Goal: Task Accomplishment & Management: Manage account settings

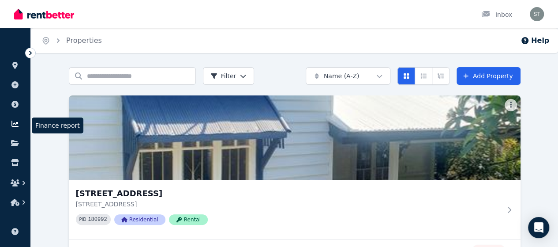
click at [17, 119] on link at bounding box center [15, 123] width 16 height 14
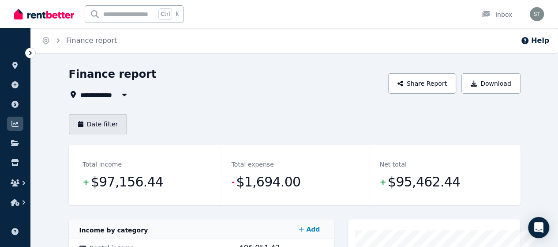
click at [91, 125] on button "Date filter" at bounding box center [98, 124] width 59 height 20
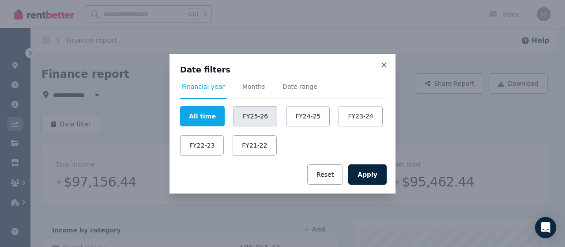
click at [254, 118] on button "FY25-26" at bounding box center [255, 116] width 44 height 20
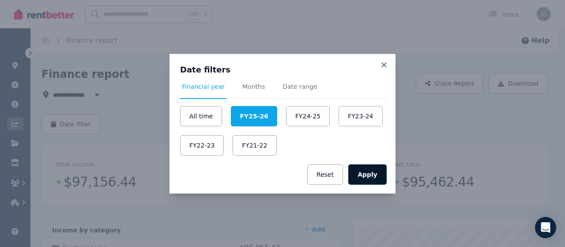
click at [361, 171] on button "Apply" at bounding box center [367, 174] width 38 height 20
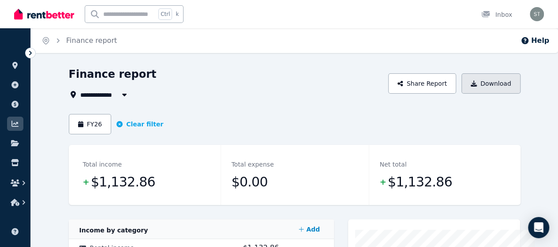
click at [521, 83] on button "Download" at bounding box center [491, 83] width 59 height 20
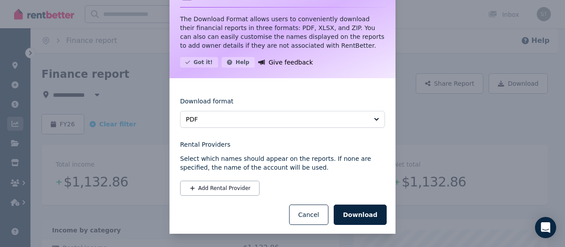
scroll to position [36, 0]
click at [353, 213] on button "Download" at bounding box center [360, 214] width 53 height 20
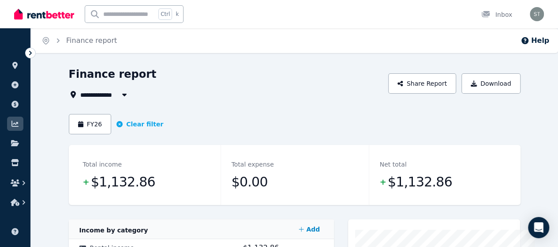
click at [64, 41] on div "Finance report" at bounding box center [85, 40] width 63 height 11
click at [57, 39] on icon "Breadcrumb" at bounding box center [58, 40] width 9 height 9
click at [116, 123] on button "Clear filter" at bounding box center [139, 124] width 47 height 9
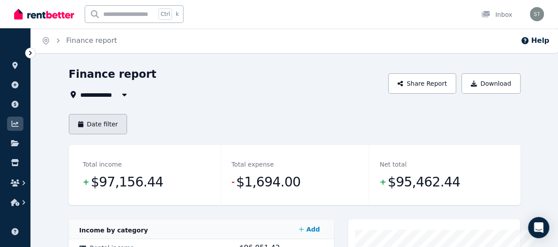
click at [81, 123] on button "Date filter" at bounding box center [98, 124] width 59 height 20
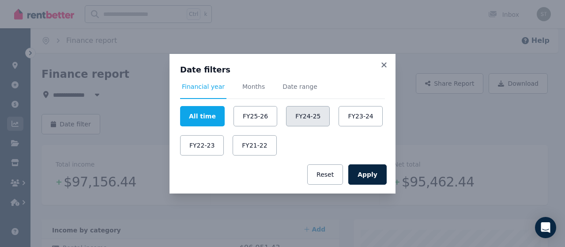
click at [291, 121] on button "FY24-25" at bounding box center [308, 116] width 44 height 20
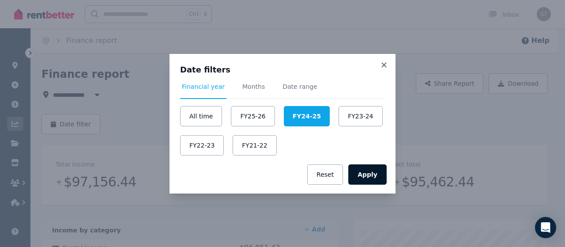
click at [373, 174] on button "Apply" at bounding box center [367, 174] width 38 height 20
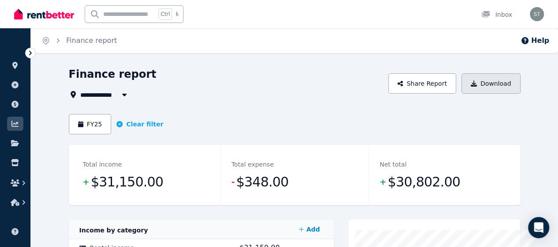
click at [514, 84] on button "Download" at bounding box center [491, 83] width 59 height 20
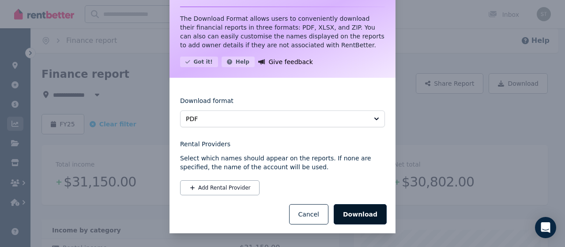
click at [365, 207] on button "Download" at bounding box center [360, 214] width 53 height 20
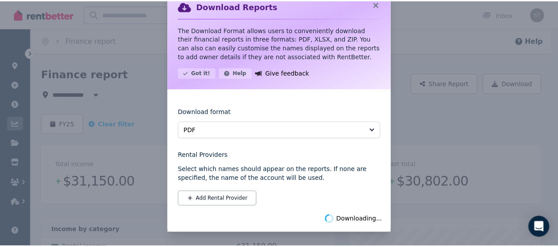
scroll to position [25, 0]
